Goal: Information Seeking & Learning: Find specific page/section

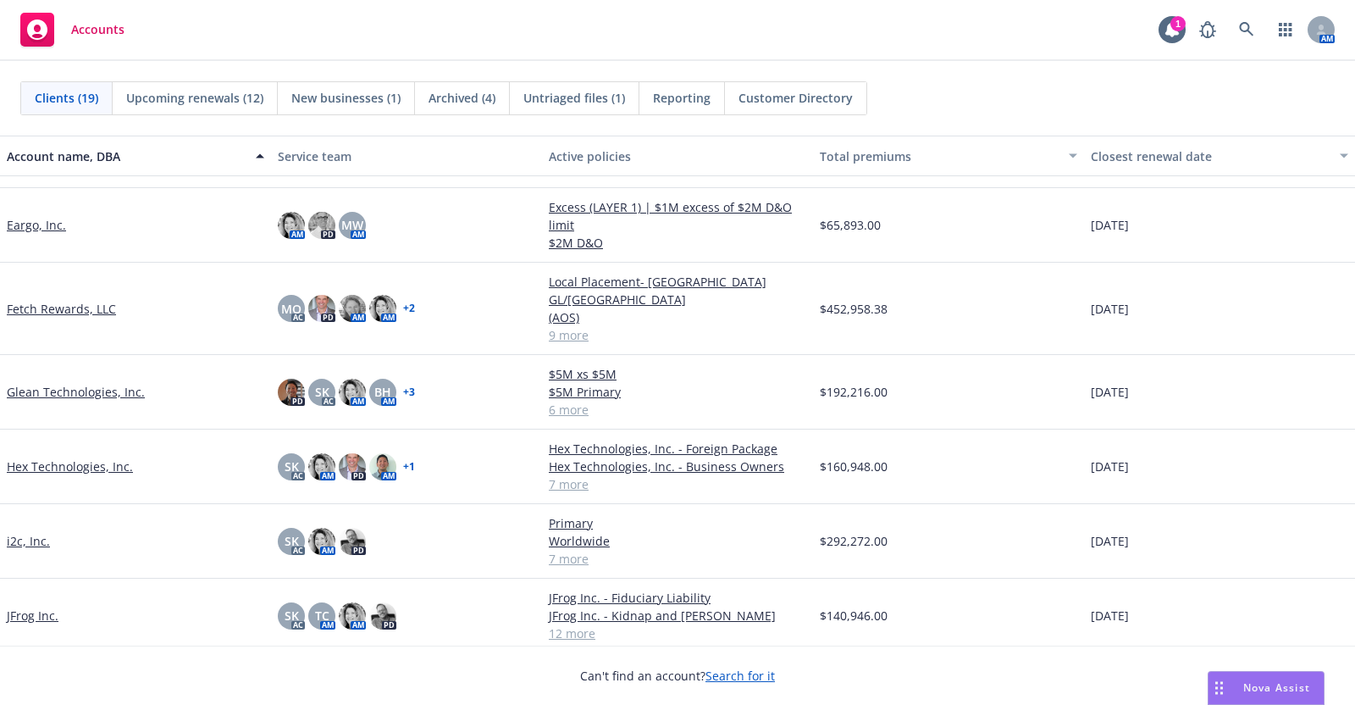
scroll to position [250, 0]
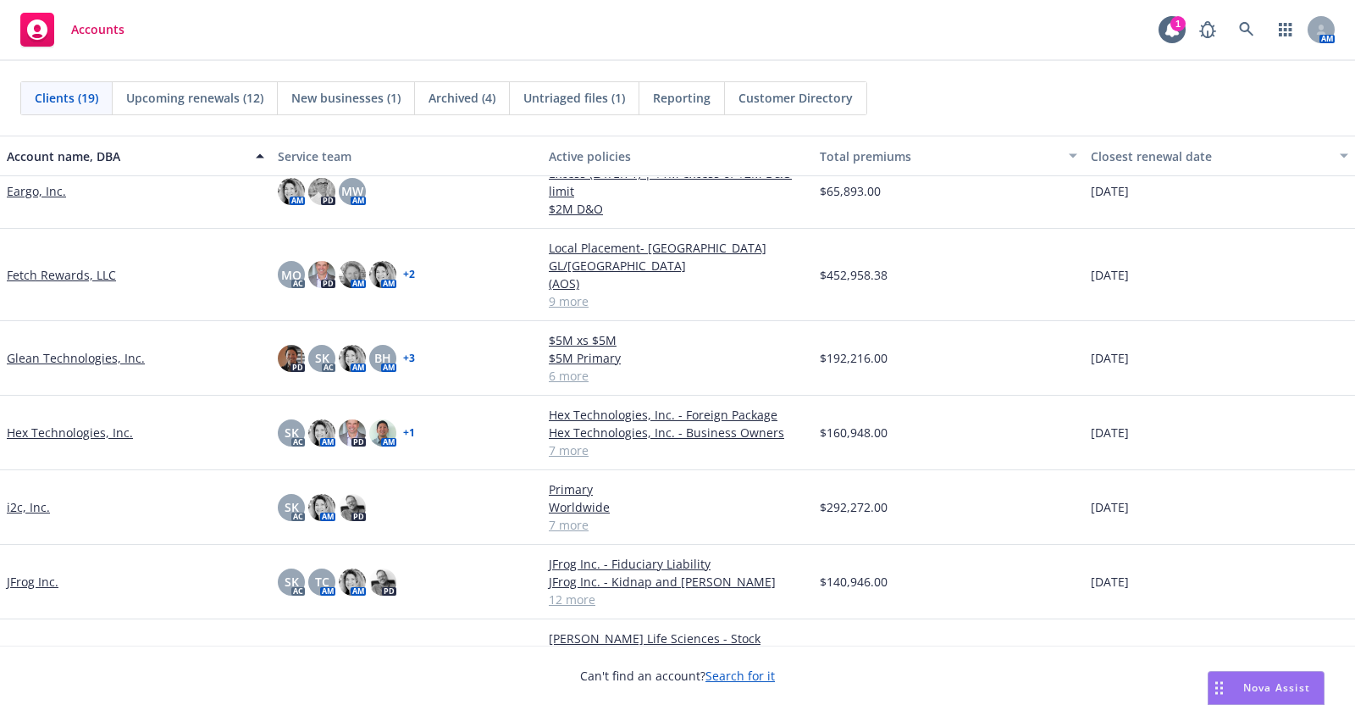
click at [51, 573] on link "JFrog Inc." at bounding box center [33, 582] width 52 height 18
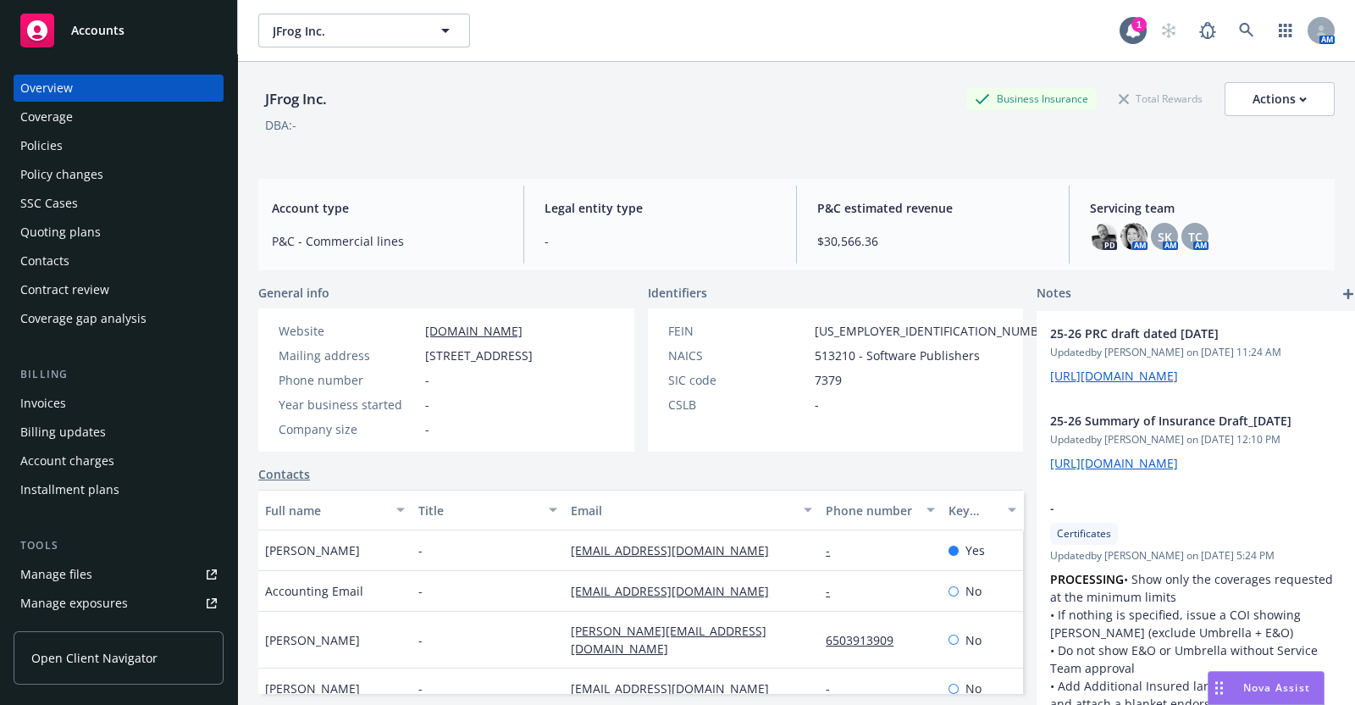
click at [59, 141] on div "Policies" at bounding box center [41, 145] width 42 height 27
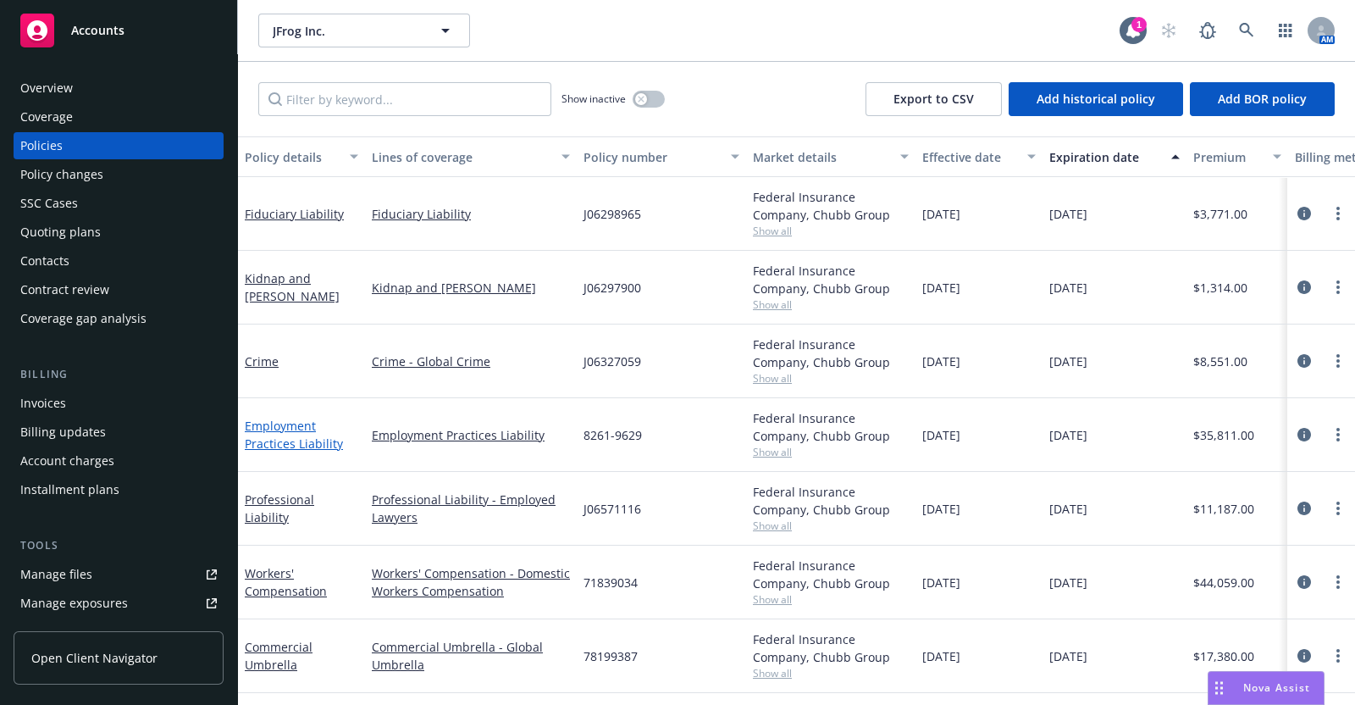
click at [298, 441] on link "Employment Practices Liability" at bounding box center [294, 435] width 98 height 34
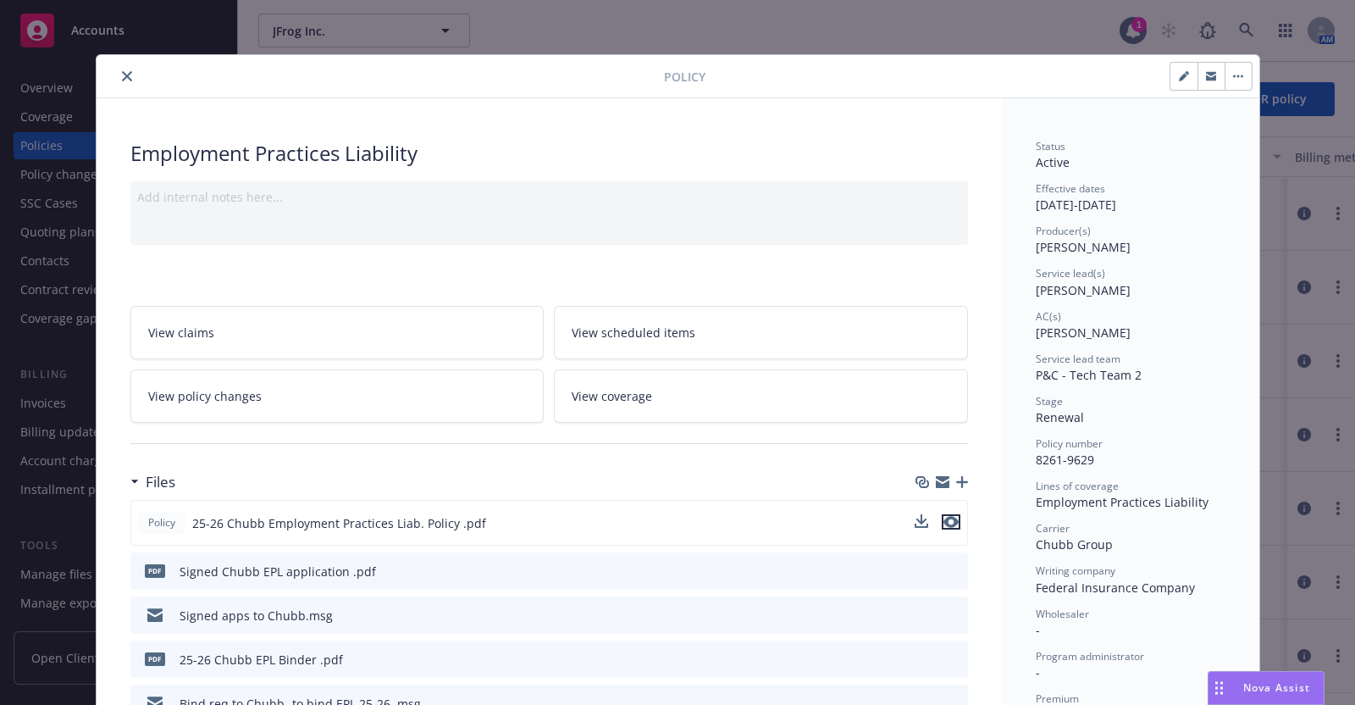
click at [944, 516] on icon "preview file" at bounding box center [951, 522] width 15 height 12
